Goal: Task Accomplishment & Management: Manage account settings

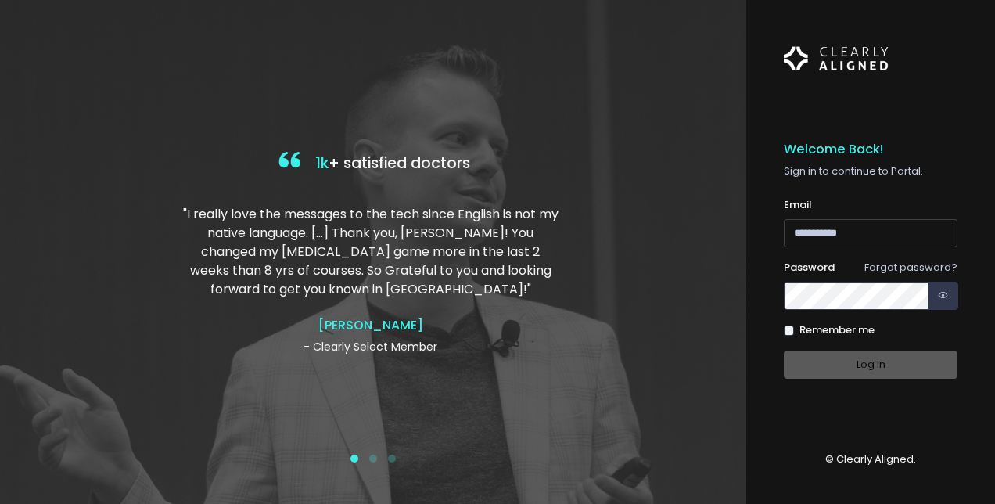
type input "**********"
click at [835, 368] on div "Log In" at bounding box center [871, 364] width 174 height 29
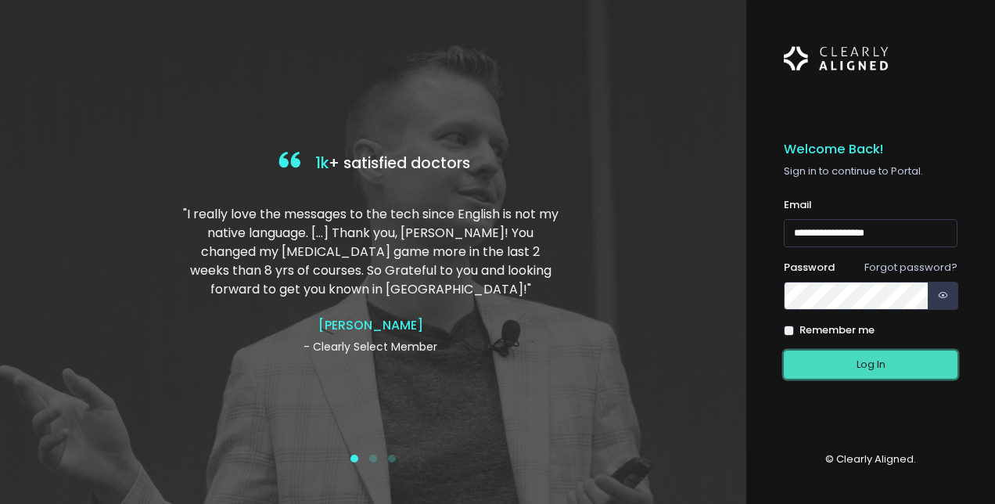
click at [860, 353] on button "Log In" at bounding box center [871, 364] width 174 height 29
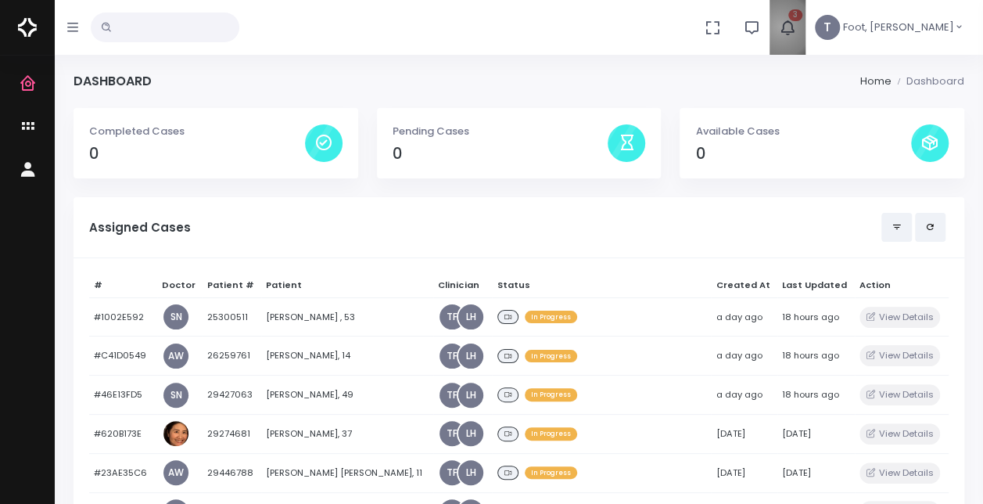
click at [796, 27] on icon "button" at bounding box center [787, 27] width 17 height 17
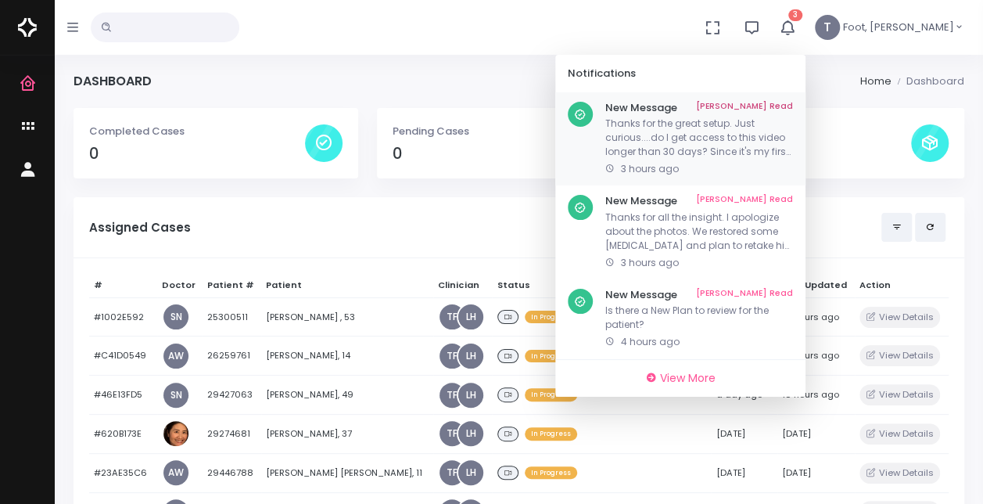
scroll to position [78, 0]
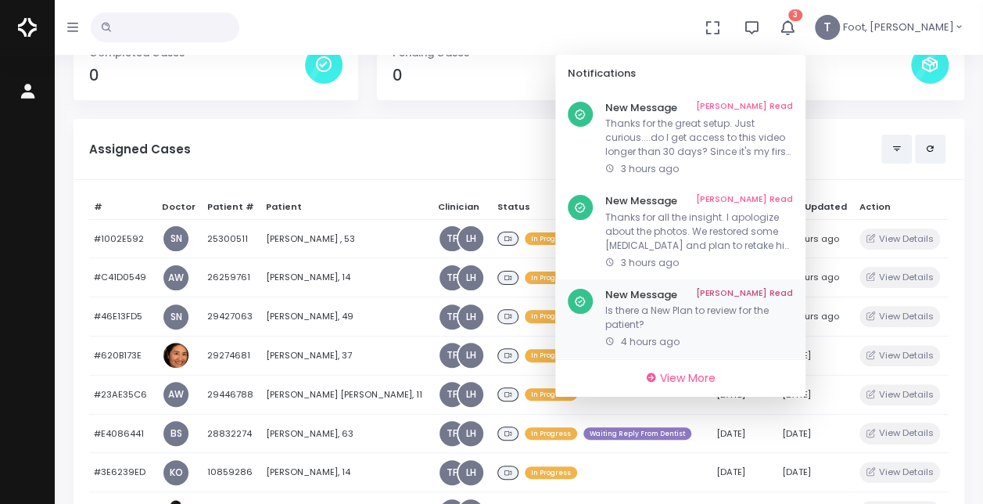
click at [741, 318] on p "Is there a New Plan to review for the patient?" at bounding box center [699, 317] width 188 height 28
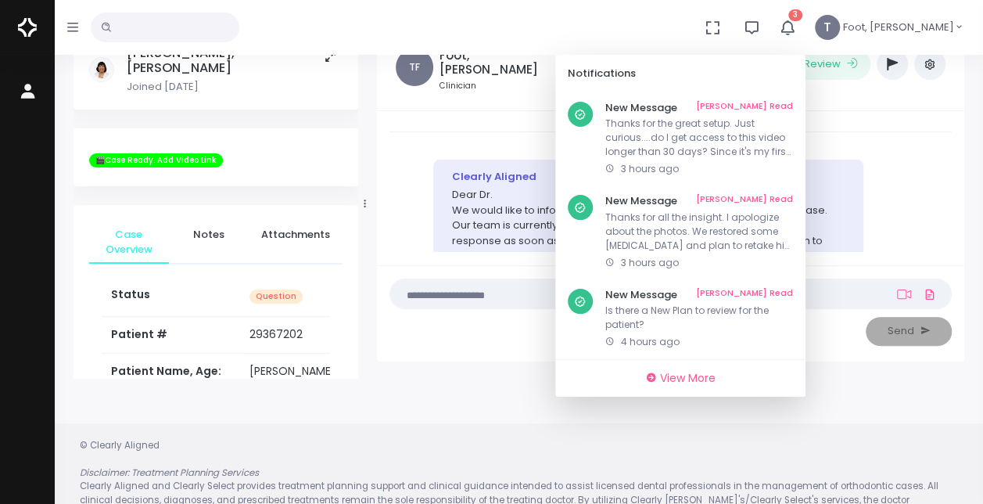
scroll to position [2651, 0]
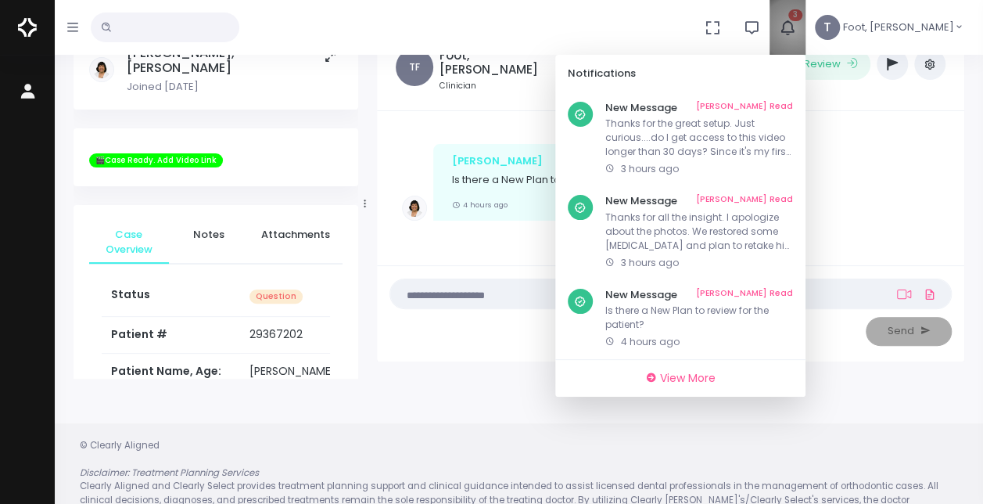
click at [796, 29] on icon "button" at bounding box center [787, 27] width 17 height 17
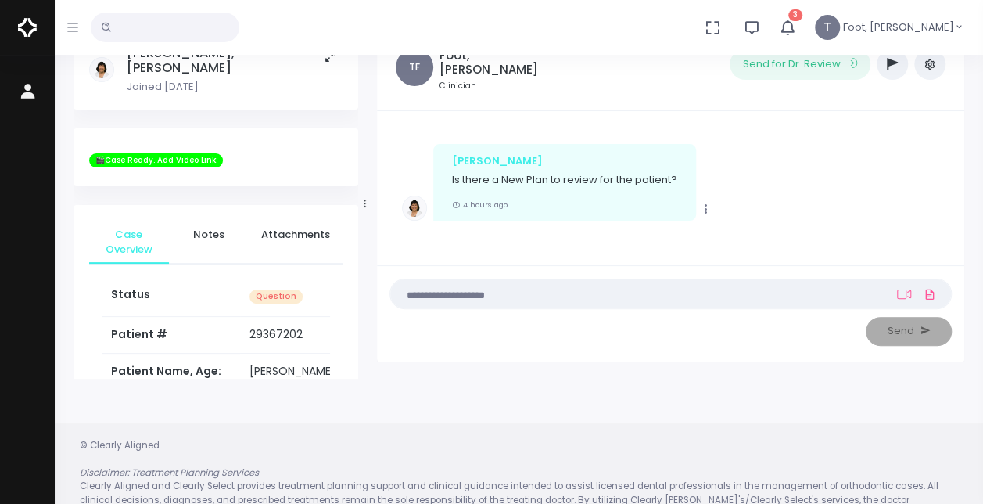
click at [806, 20] on button "3" at bounding box center [788, 27] width 36 height 55
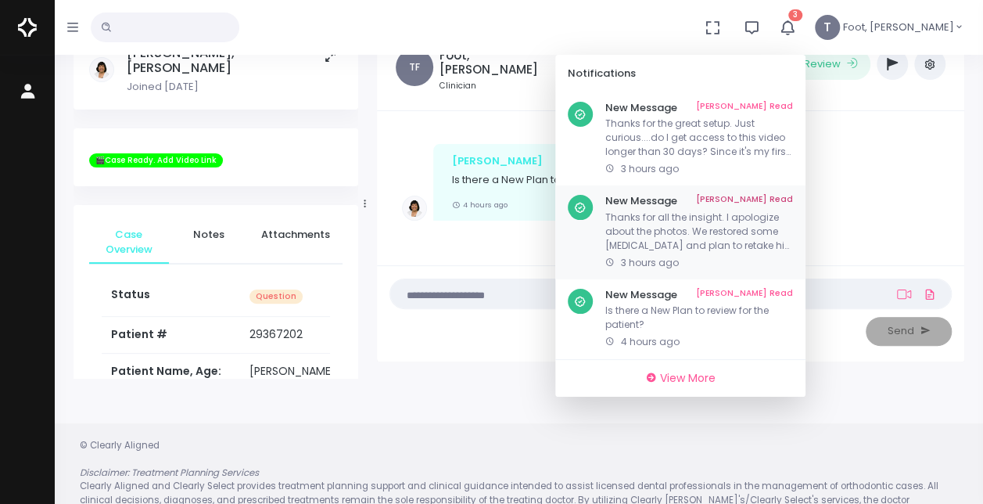
click at [715, 228] on p "Thanks for all the insight. I apologize about the photos. We restored some cavi…" at bounding box center [699, 231] width 188 height 42
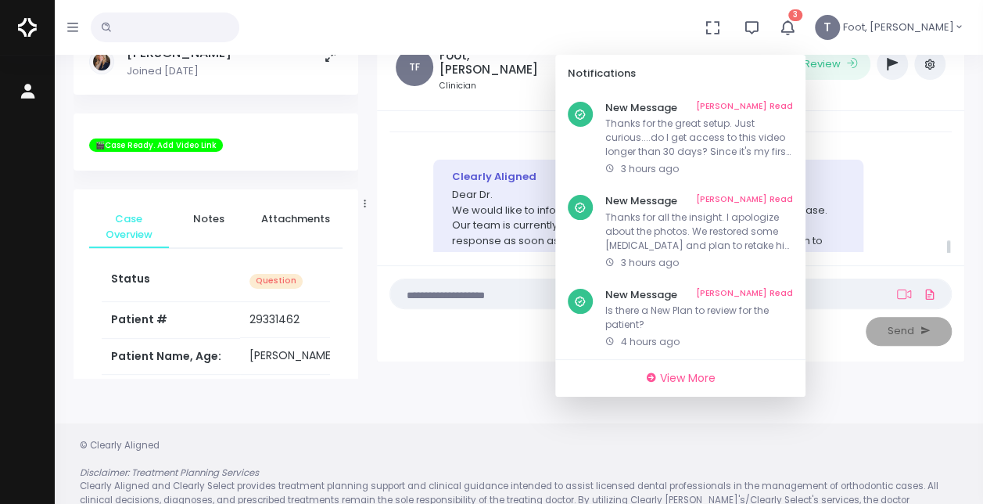
scroll to position [817, 0]
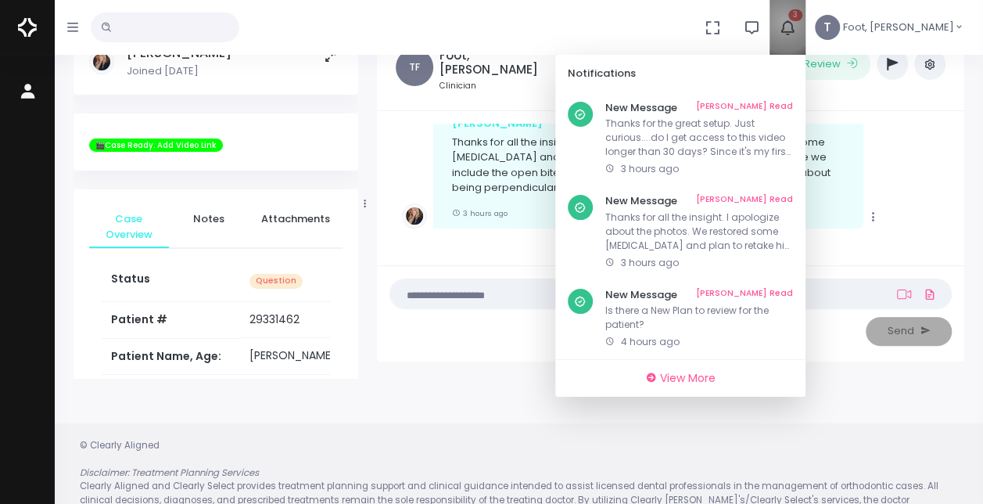
drag, startPoint x: 832, startPoint y: 22, endPoint x: 819, endPoint y: 40, distance: 22.4
click at [796, 22] on icon "button" at bounding box center [787, 27] width 17 height 17
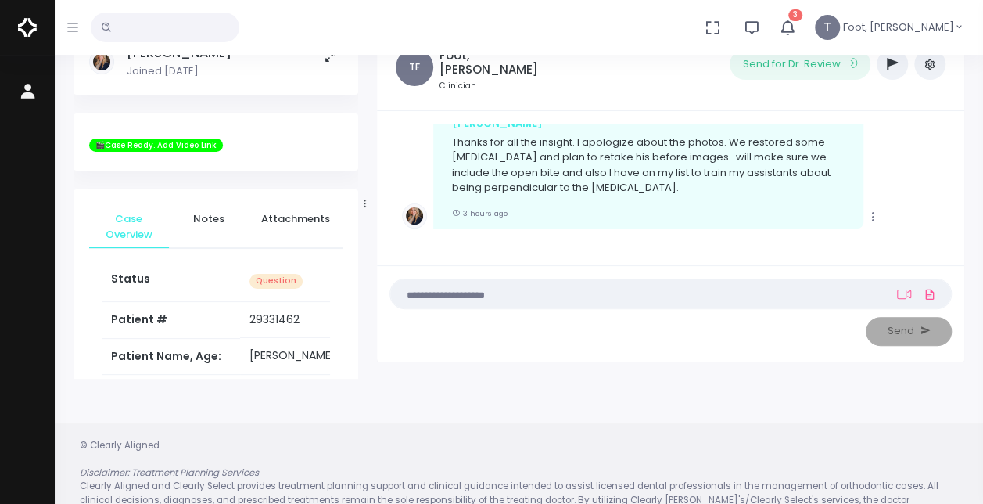
scroll to position [124, 0]
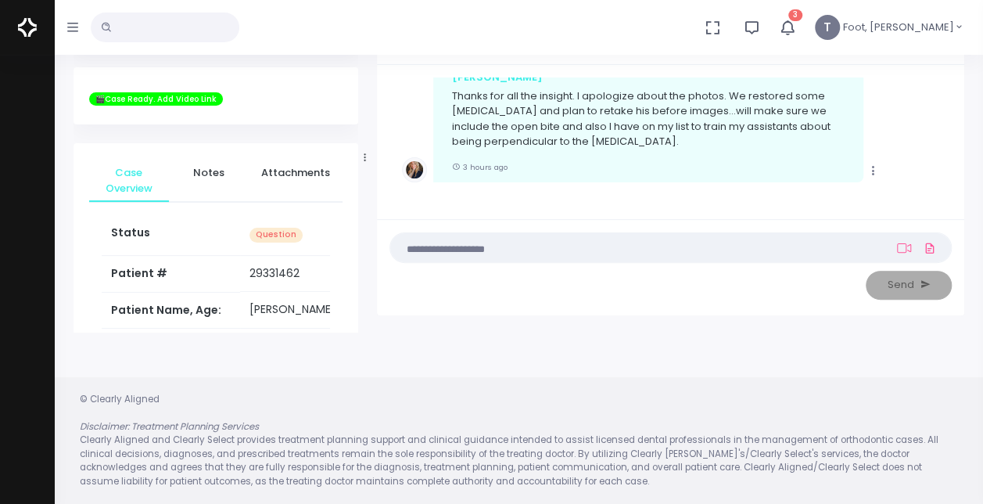
click at [796, 25] on icon "button" at bounding box center [787, 27] width 17 height 17
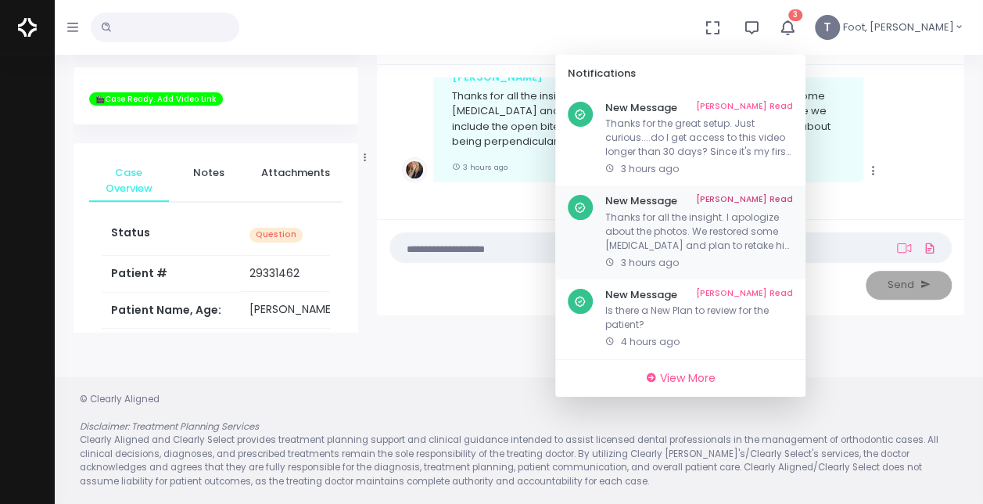
click at [793, 196] on link "Mark As Read" at bounding box center [744, 201] width 97 height 13
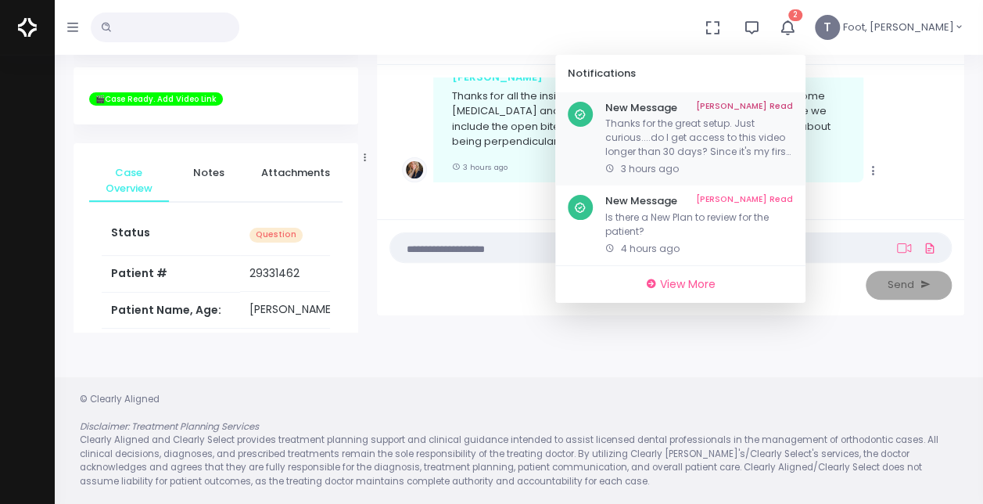
click at [782, 138] on p "Thanks for the great setup. Just curious....do I get access to this video longe…" at bounding box center [699, 138] width 188 height 42
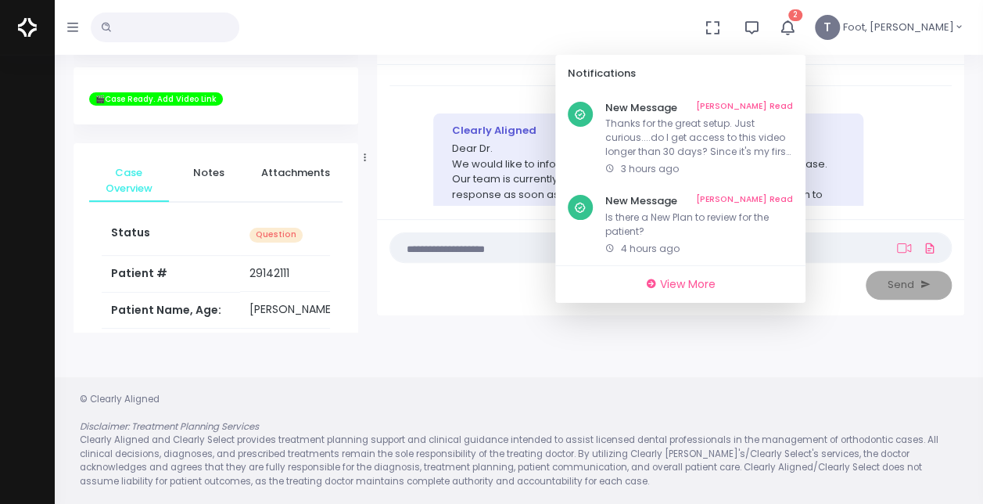
scroll to position [802, 0]
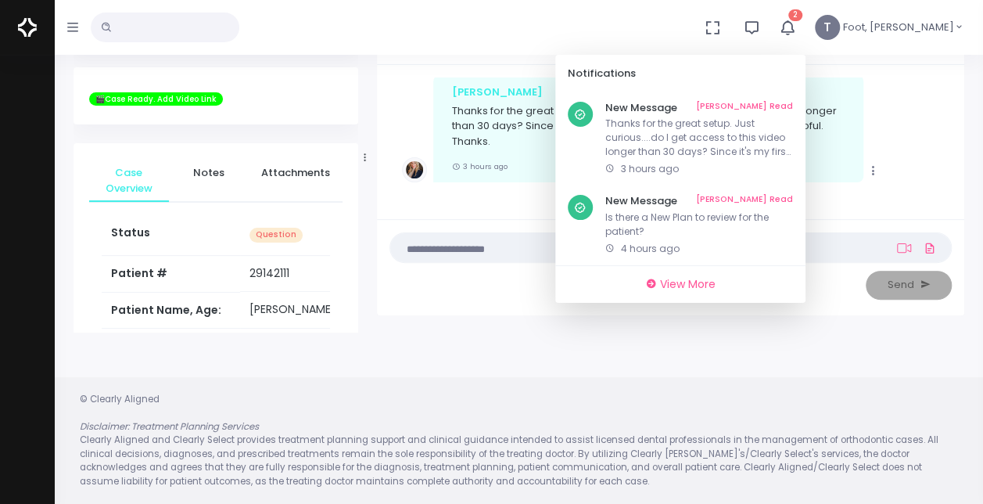
click at [806, 36] on button "2" at bounding box center [788, 27] width 36 height 55
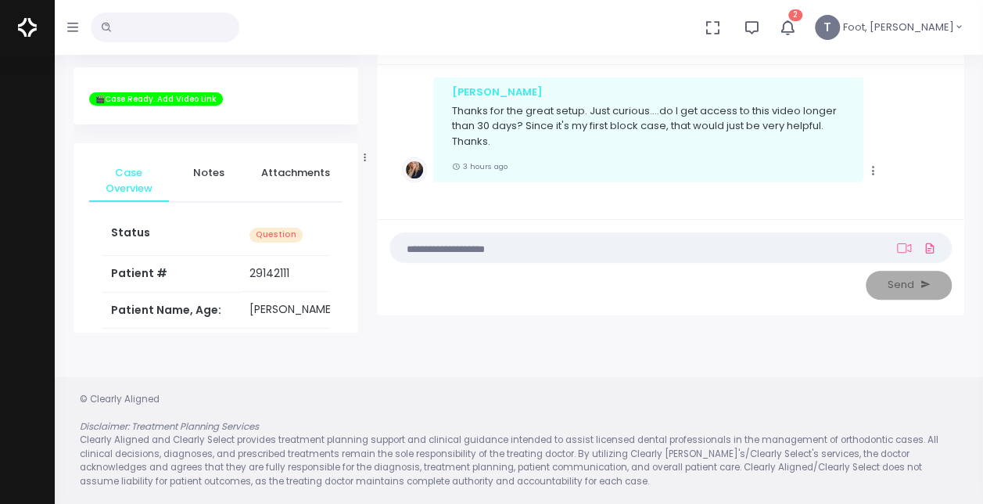
click at [796, 25] on icon "button" at bounding box center [787, 27] width 17 height 17
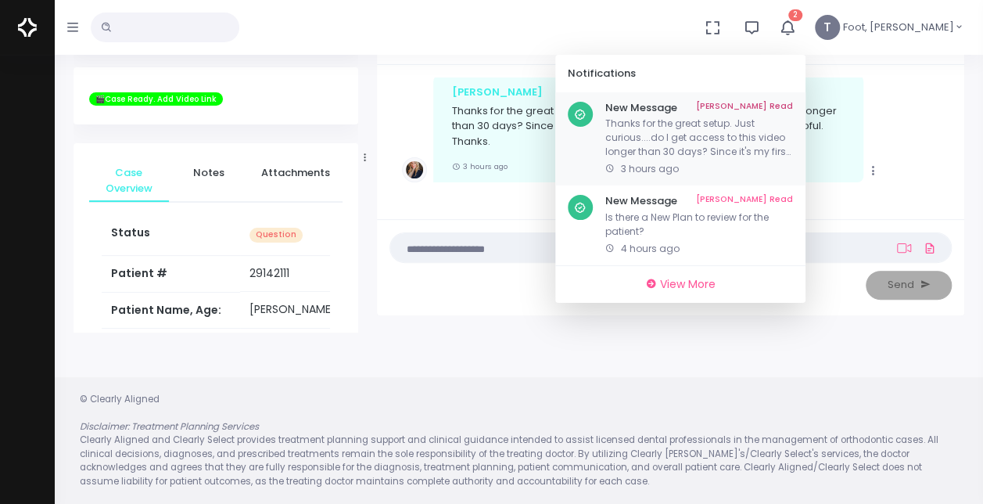
click at [793, 106] on link "Mark As Read" at bounding box center [744, 108] width 97 height 13
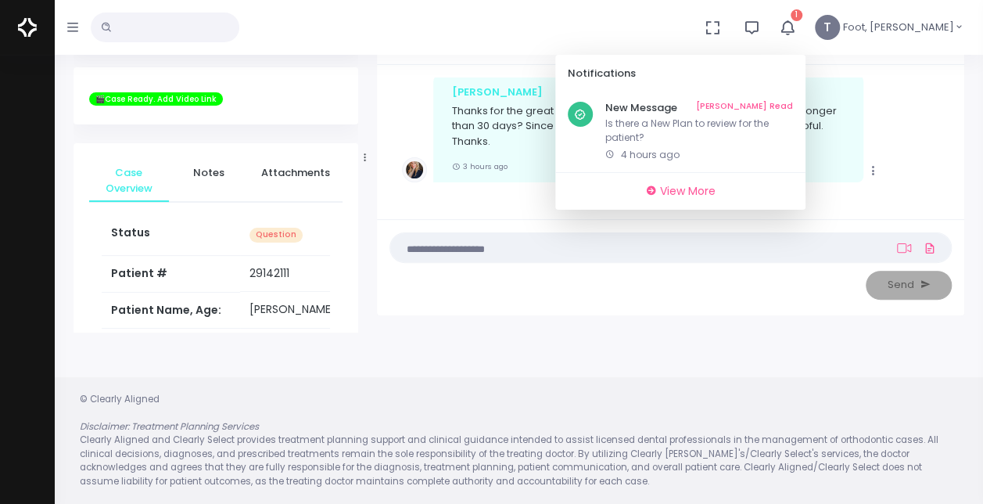
click at [25, 29] on img at bounding box center [27, 27] width 19 height 33
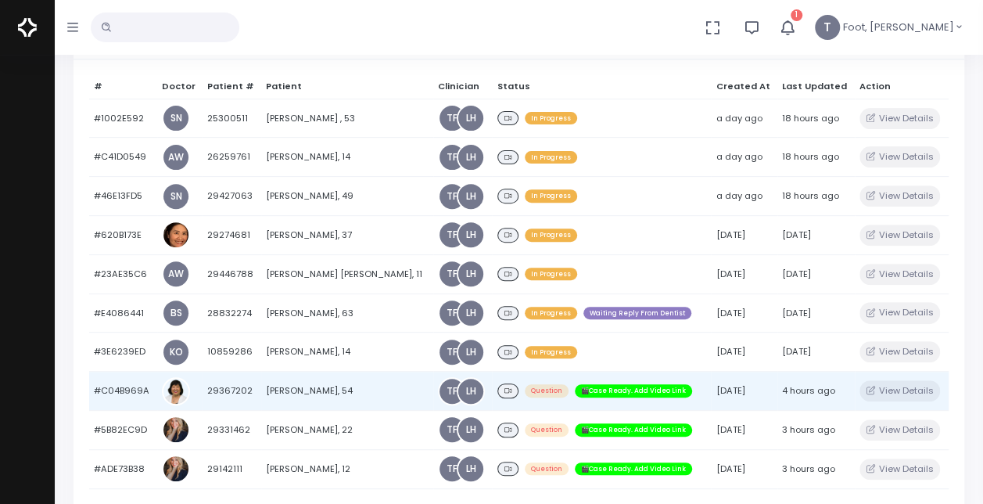
scroll to position [235, 0]
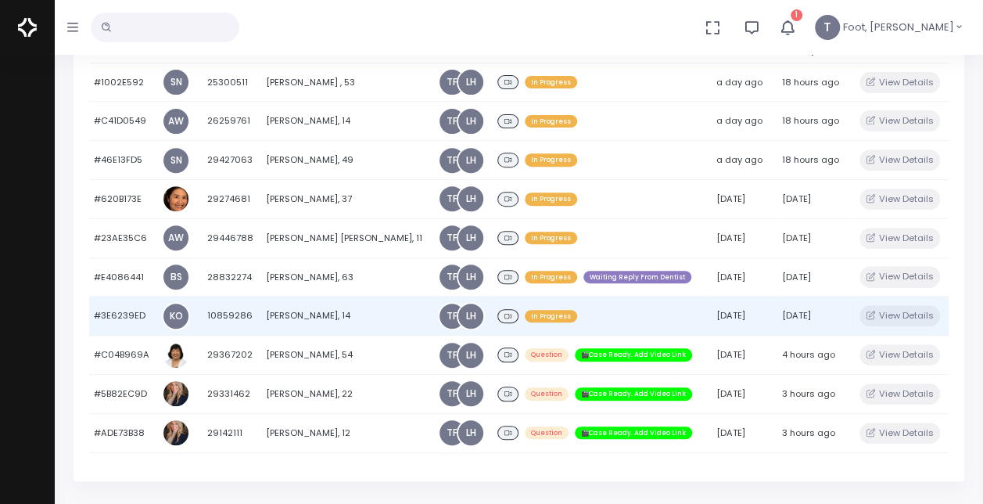
click at [321, 313] on td "[PERSON_NAME], 14" at bounding box center [347, 315] width 172 height 39
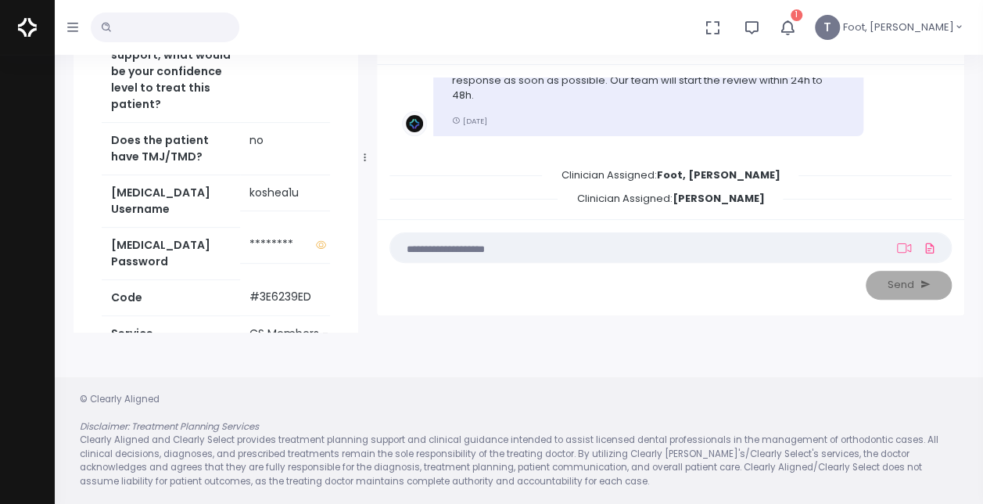
click at [31, 27] on img at bounding box center [27, 27] width 19 height 33
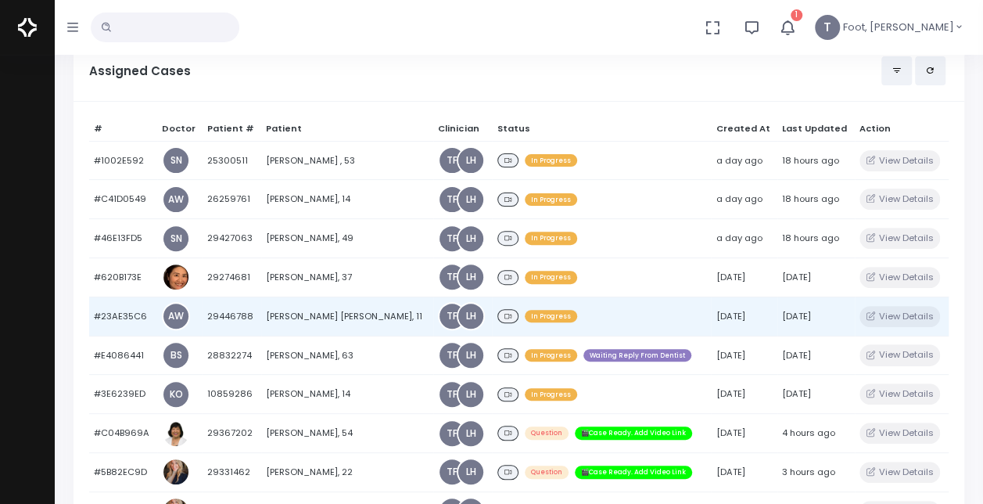
scroll to position [235, 0]
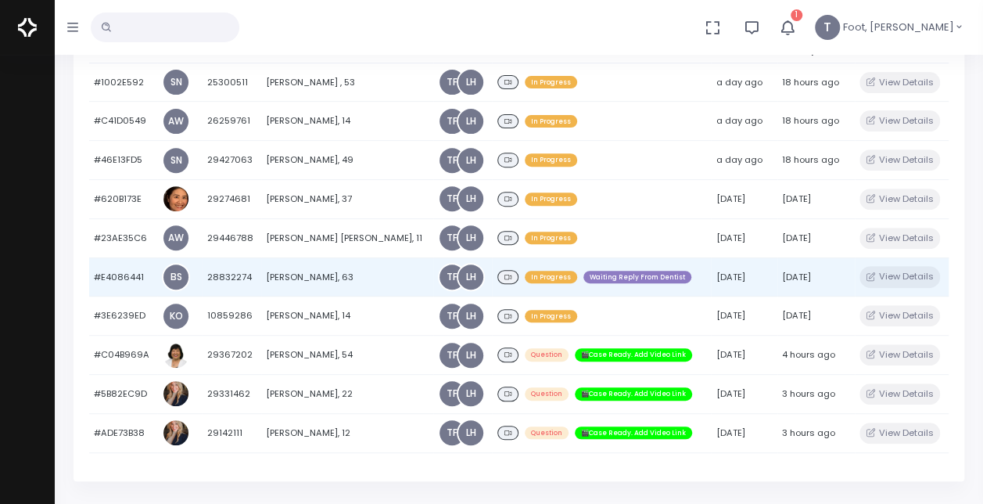
click at [306, 272] on td "[PERSON_NAME], 63" at bounding box center [347, 276] width 172 height 39
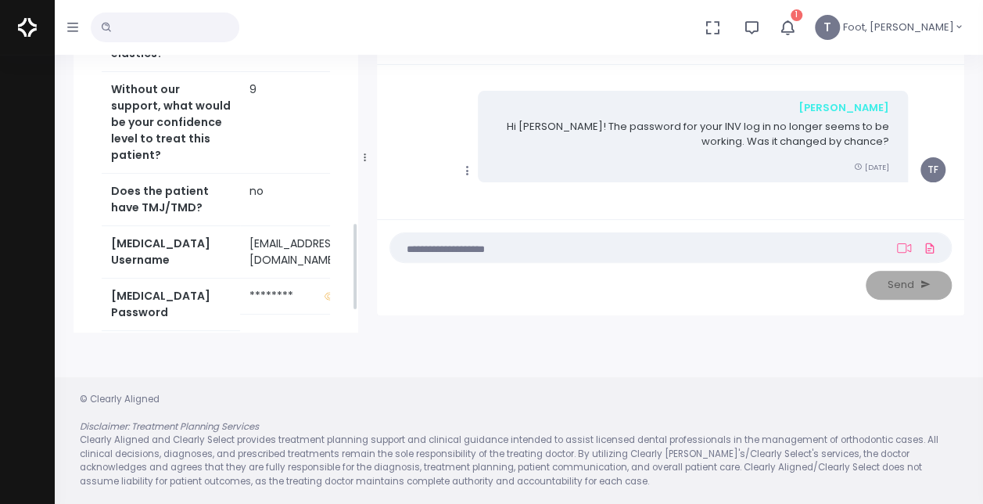
scroll to position [939, 0]
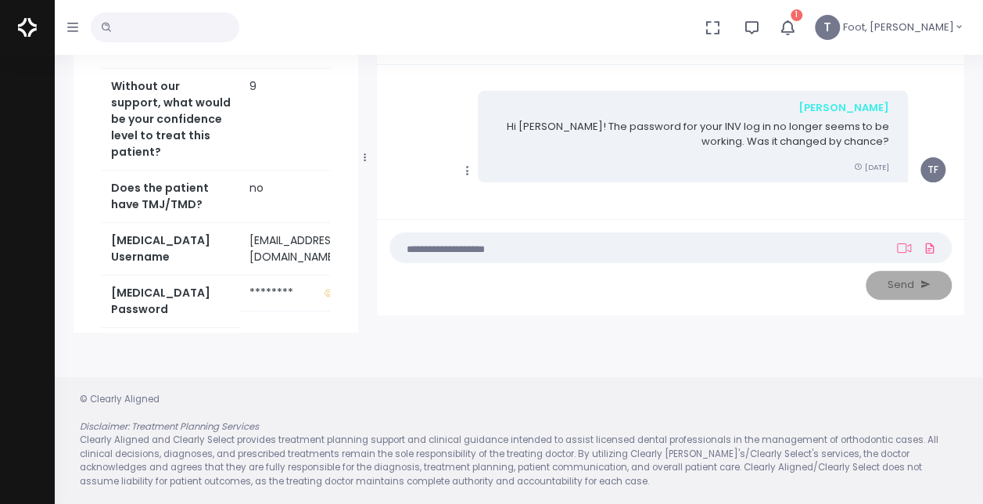
click at [292, 275] on td "********" at bounding box center [306, 293] width 133 height 36
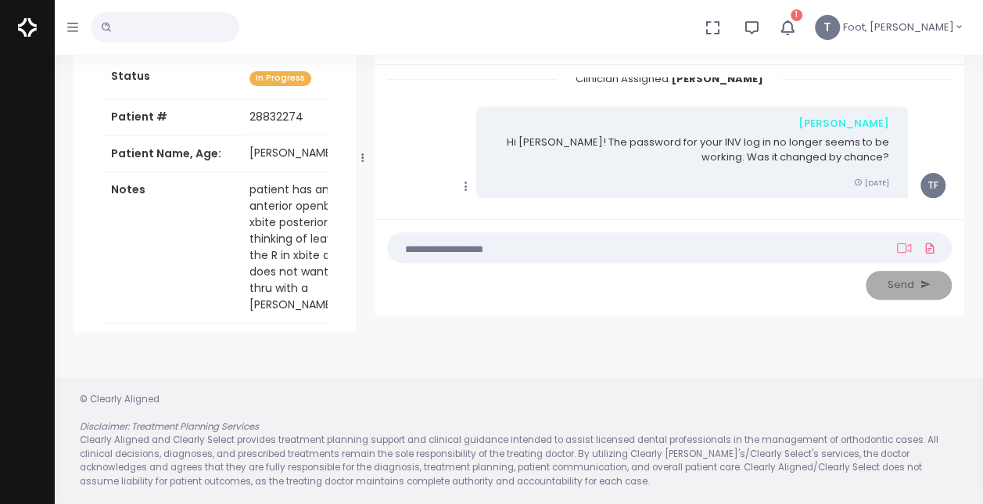
scroll to position [250, 0]
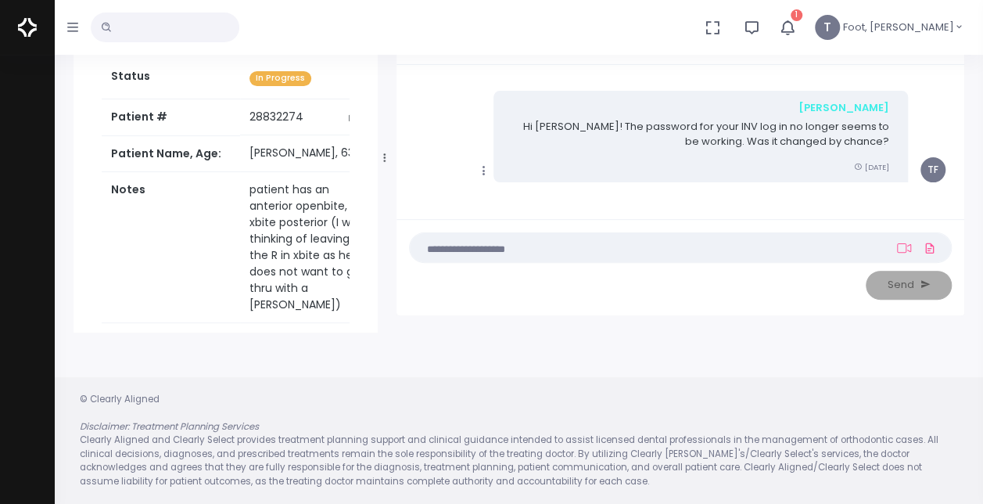
drag, startPoint x: 365, startPoint y: 163, endPoint x: 385, endPoint y: 156, distance: 20.8
click at [385, 156] on div at bounding box center [385, 158] width 8 height 342
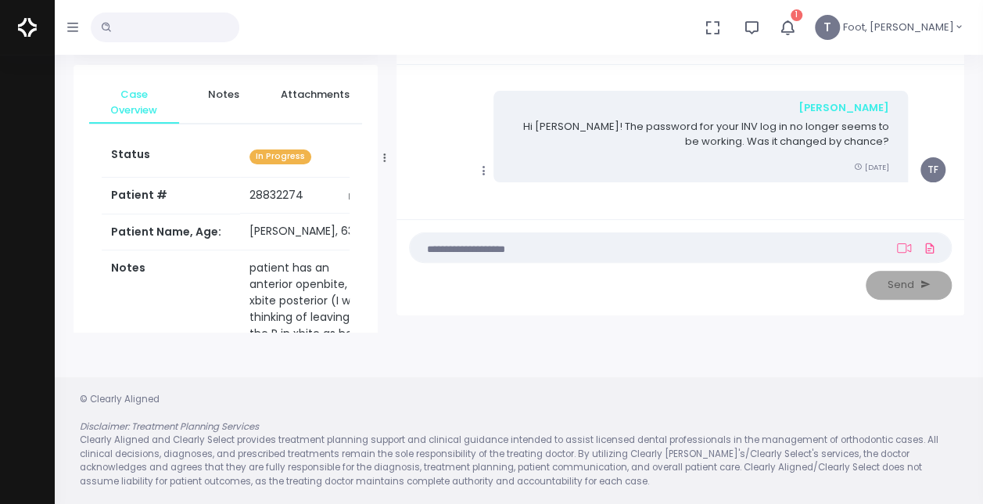
scroll to position [156, 0]
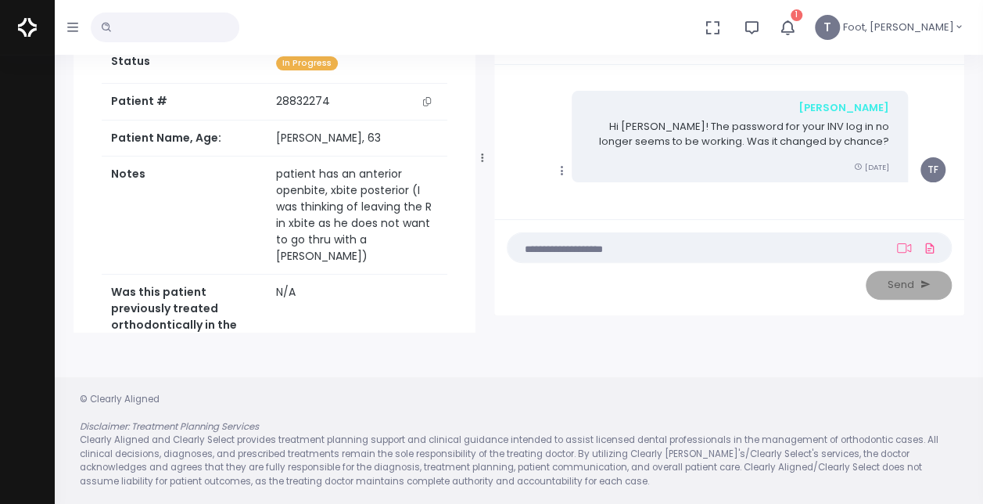
drag, startPoint x: 383, startPoint y: 163, endPoint x: 432, endPoint y: 167, distance: 48.6
click at [479, 153] on div at bounding box center [483, 158] width 8 height 342
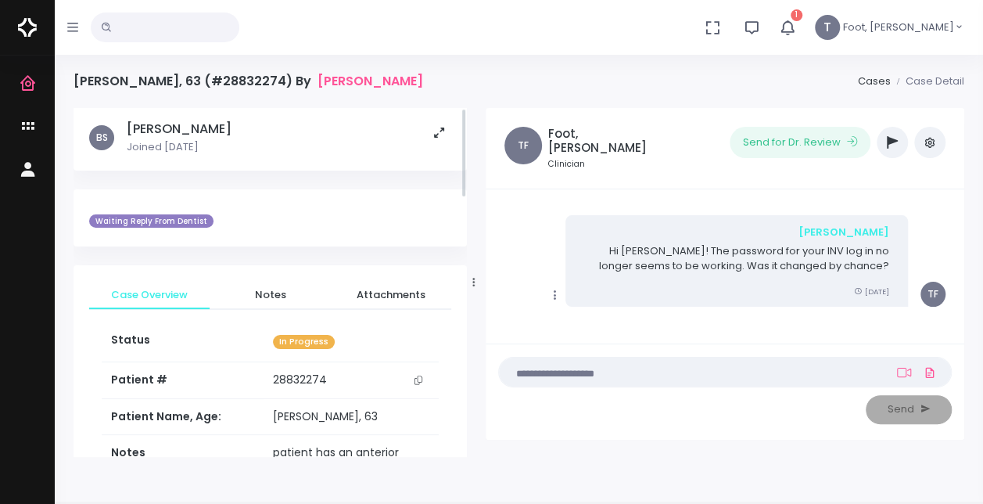
scroll to position [0, 0]
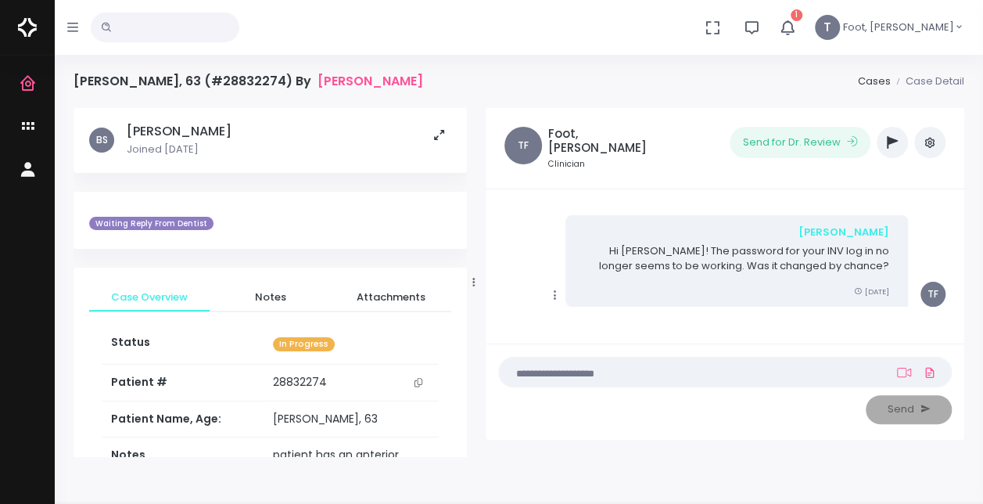
click at [890, 144] on icon "button" at bounding box center [892, 142] width 11 height 13
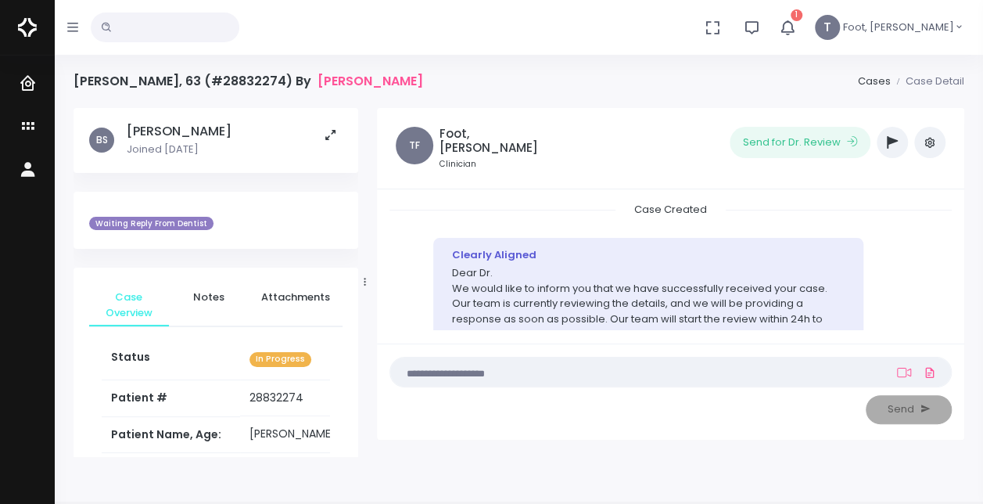
scroll to position [250, 0]
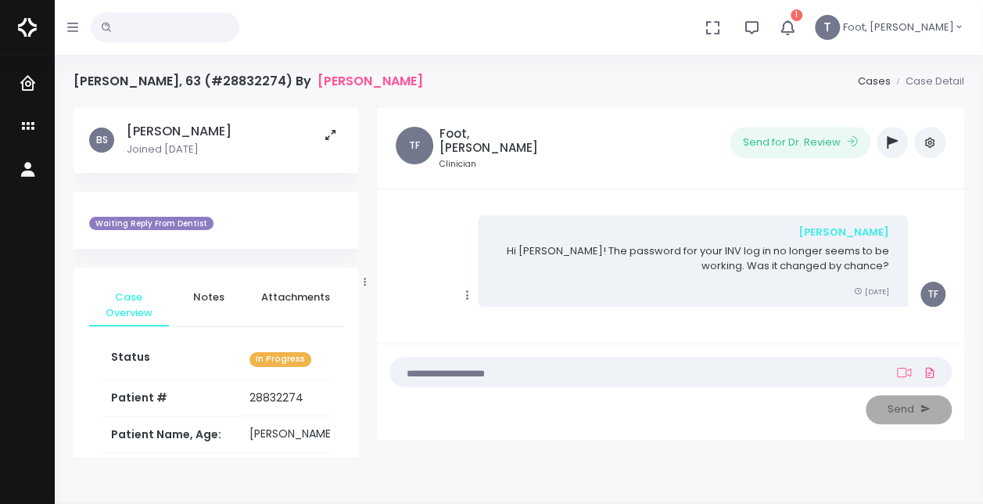
click at [888, 149] on button "button" at bounding box center [892, 142] width 31 height 31
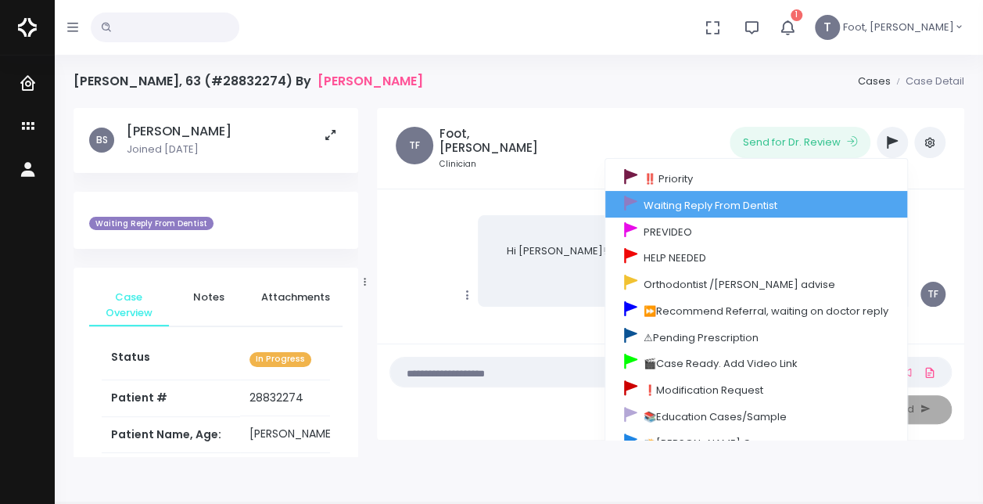
click at [817, 198] on link "Waiting Reply From Dentist" at bounding box center [756, 204] width 302 height 27
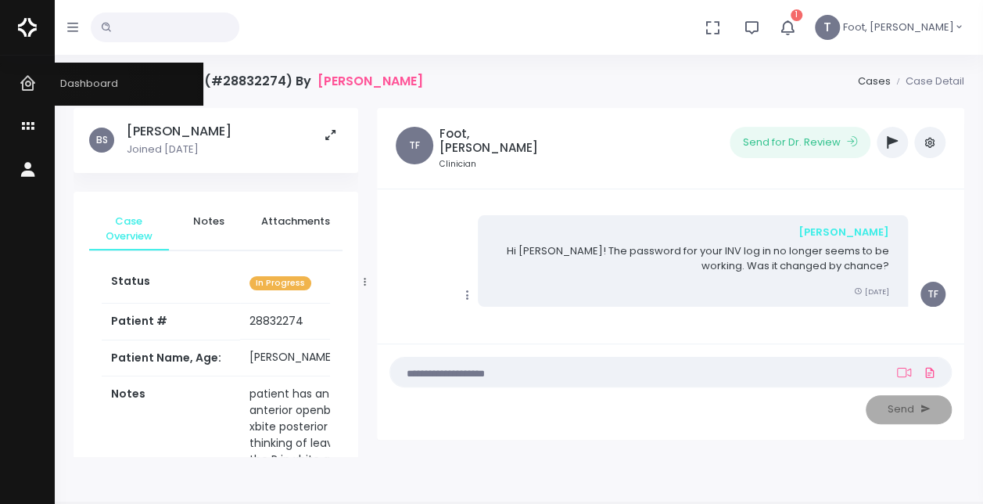
click at [28, 86] on icon "scrollable content" at bounding box center [30, 84] width 22 height 20
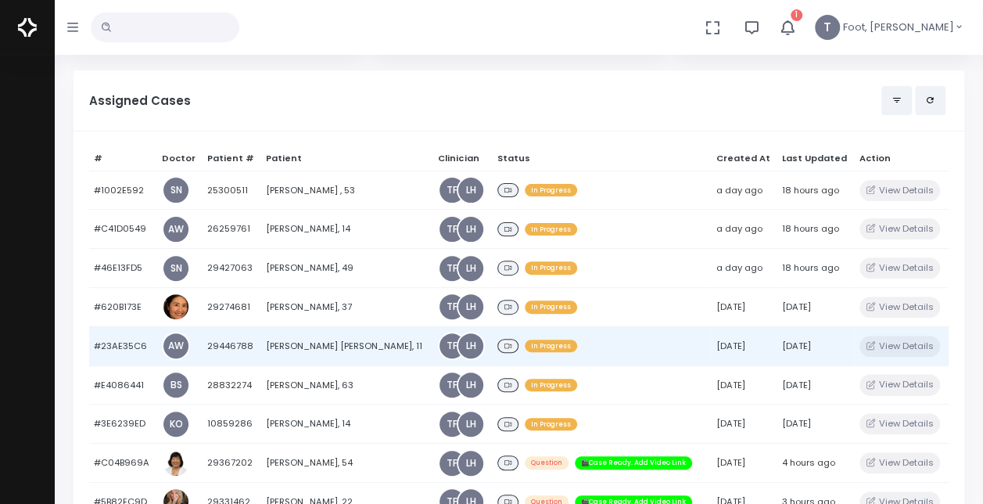
scroll to position [156, 0]
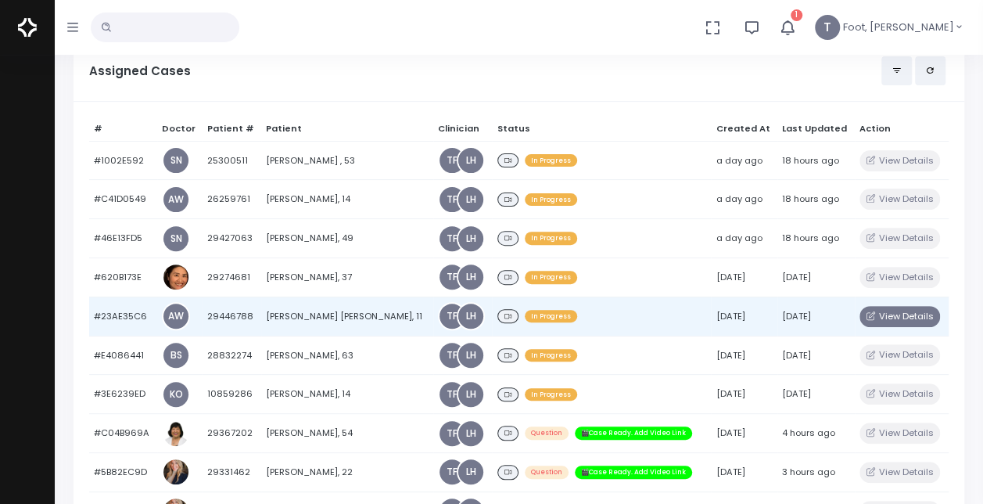
click at [900, 316] on button "View Details" at bounding box center [900, 316] width 81 height 21
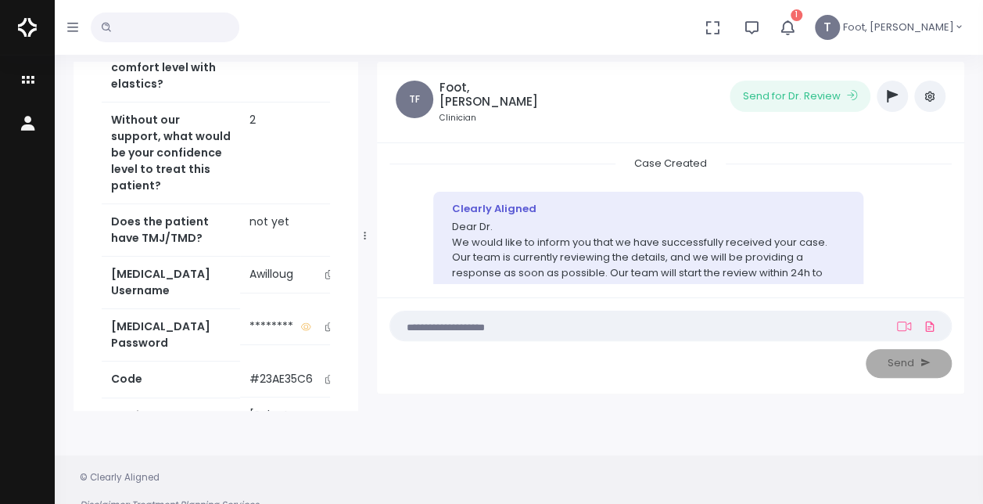
click at [882, 88] on button "button" at bounding box center [892, 96] width 31 height 31
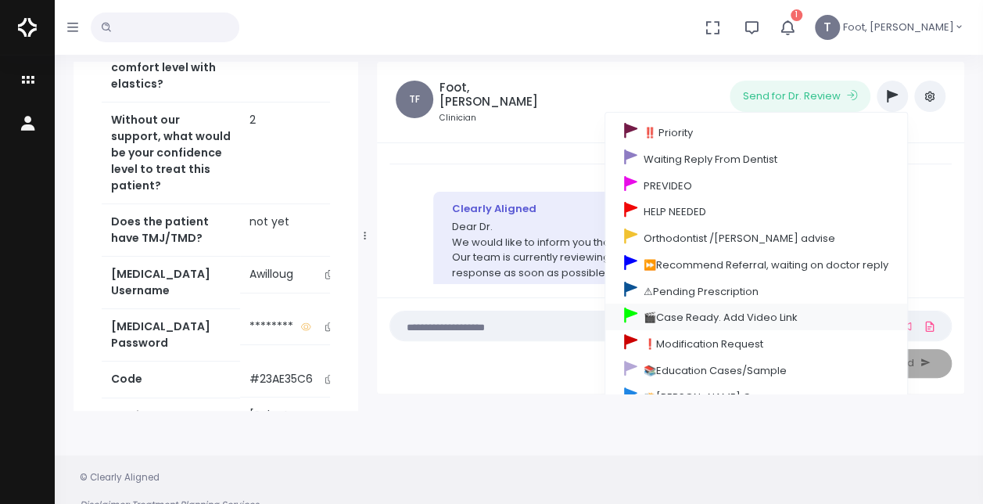
click at [690, 319] on link "🎬Case Ready. Add Video Link" at bounding box center [756, 316] width 302 height 27
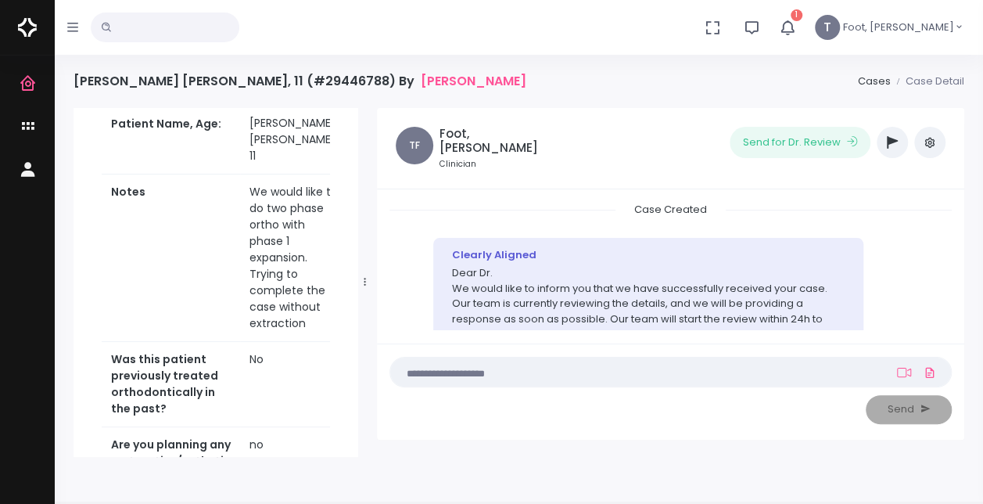
click at [910, 136] on ul "Send for Dr. Review ‼️ Priority Waiting Reply From Dentist PREVIDEO HELP NEEDED…" at bounding box center [765, 142] width 361 height 31
click at [889, 145] on icon "button" at bounding box center [892, 142] width 11 height 13
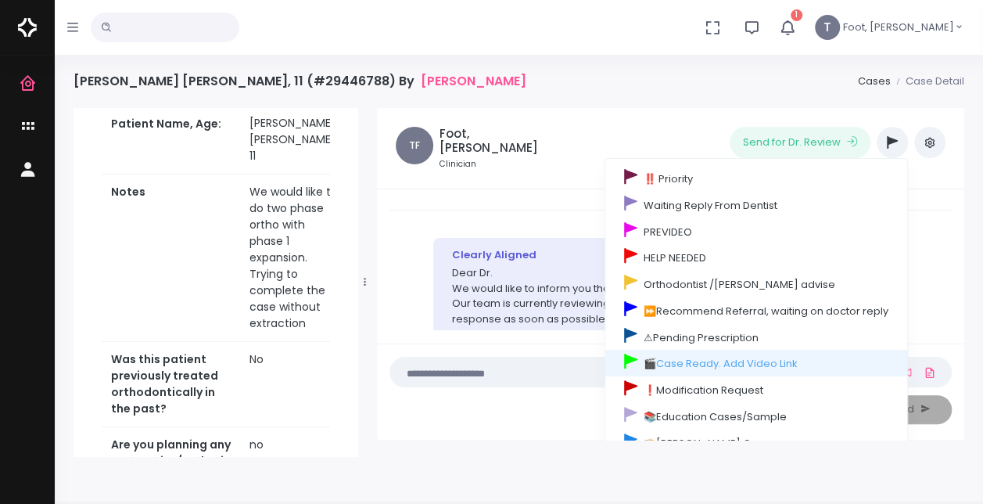
click at [501, 167] on div "TF Foot, [PERSON_NAME] Clinician Send for Dr. Review ‼️ Priority Waiting Reply …" at bounding box center [670, 149] width 587 height 82
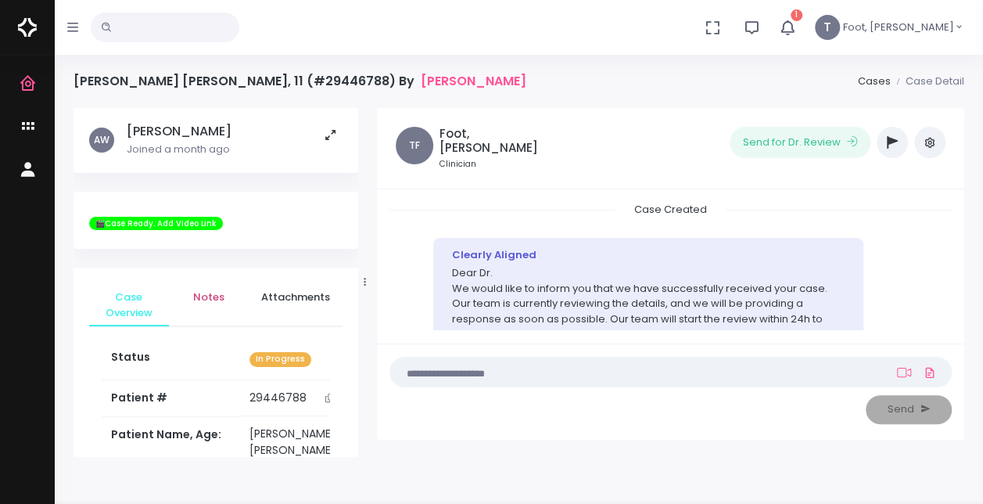
click at [205, 300] on span "Notes" at bounding box center [208, 297] width 55 height 16
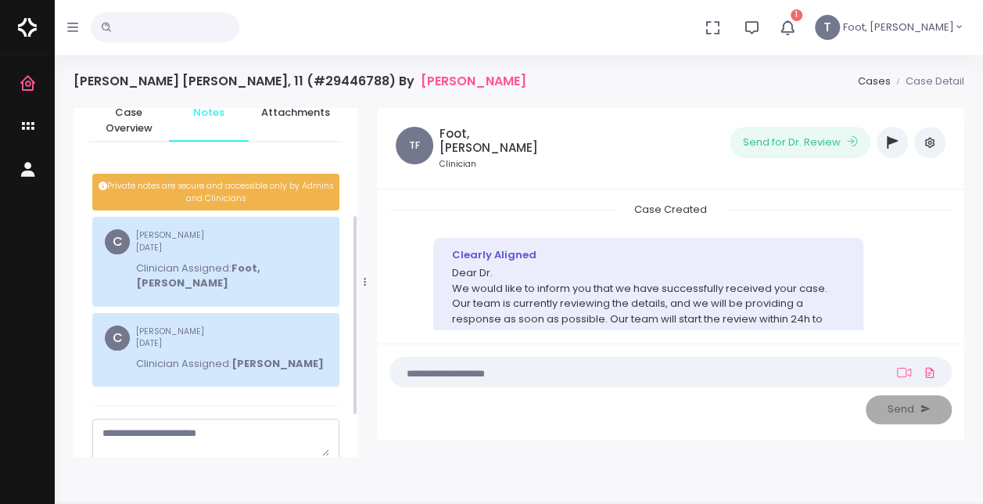
scroll to position [235, 0]
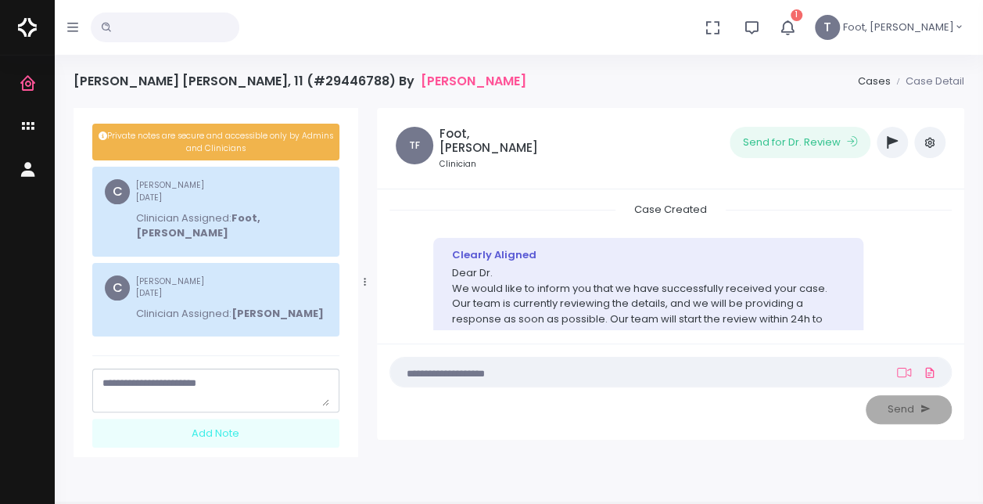
click at [171, 386] on textarea "scrollable content" at bounding box center [215, 390] width 227 height 31
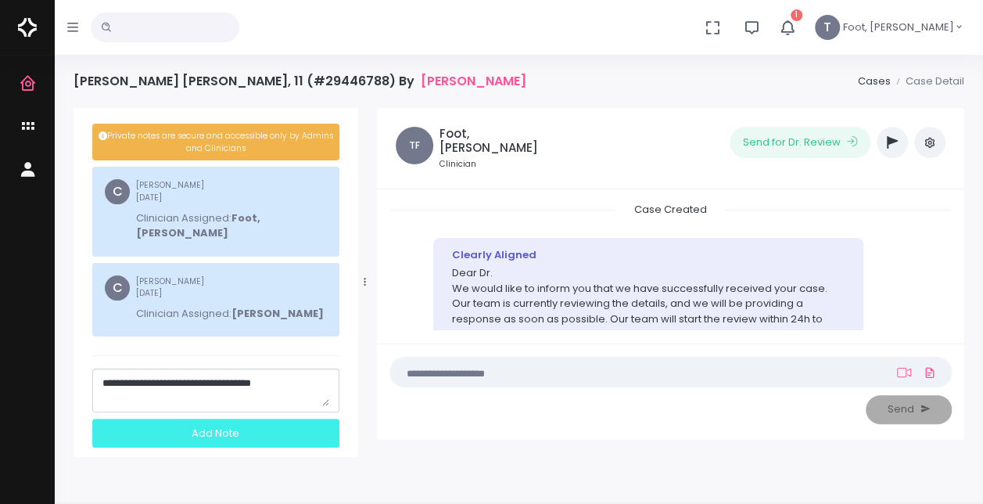
type textarea "**********"
click at [196, 421] on div "Add Note" at bounding box center [215, 432] width 247 height 29
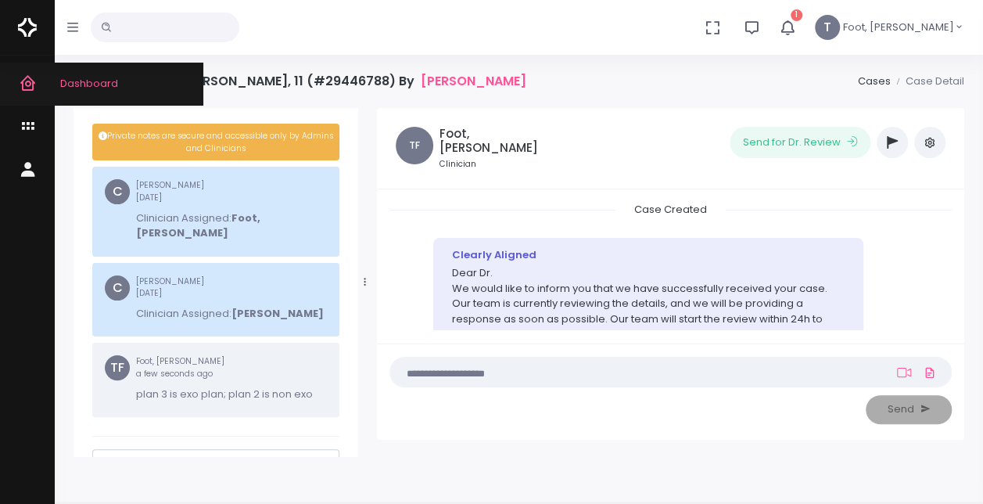
click at [22, 87] on icon "scrollable content" at bounding box center [30, 84] width 22 height 20
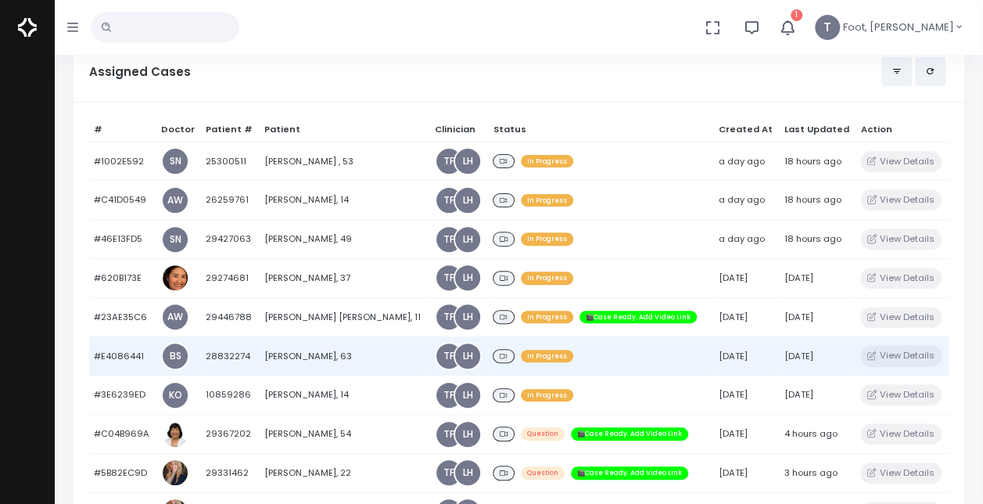
scroll to position [156, 0]
